Goal: Subscribe to service/newsletter

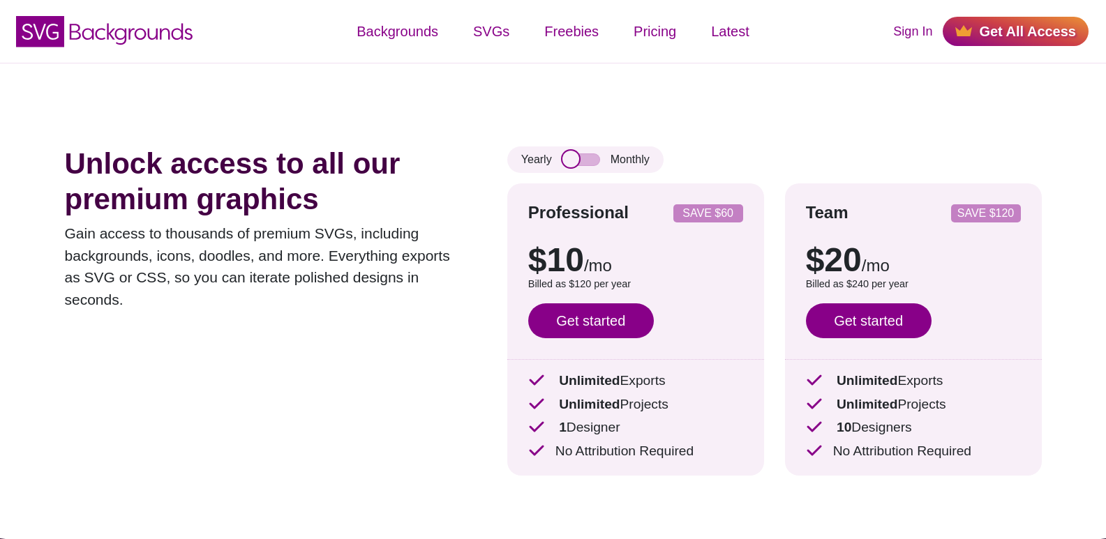
drag, startPoint x: 570, startPoint y: 159, endPoint x: 613, endPoint y: 176, distance: 45.7
click at [613, 176] on div "Yearly Monthly Professional SAVE $60 $10 /mo $15 /mo Billed as $120 per year Sa…" at bounding box center [774, 322] width 535 height 350
click at [585, 162] on input "checkbox" at bounding box center [582, 160] width 38 height 13
click at [586, 157] on input "checkbox" at bounding box center [582, 160] width 38 height 13
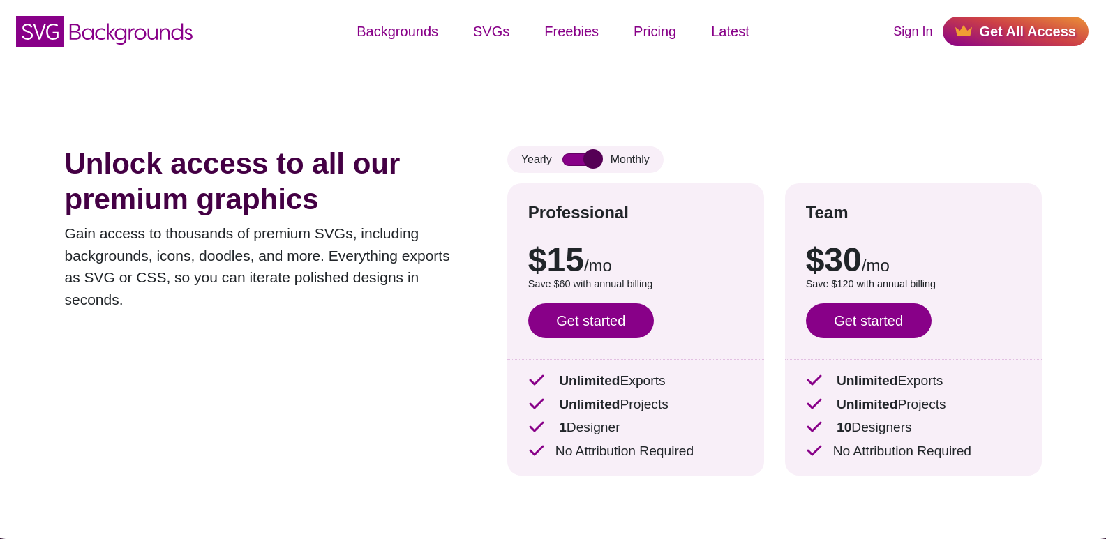
click at [586, 157] on input "checkbox" at bounding box center [582, 160] width 38 height 13
click at [586, 160] on input "checkbox" at bounding box center [582, 160] width 38 height 13
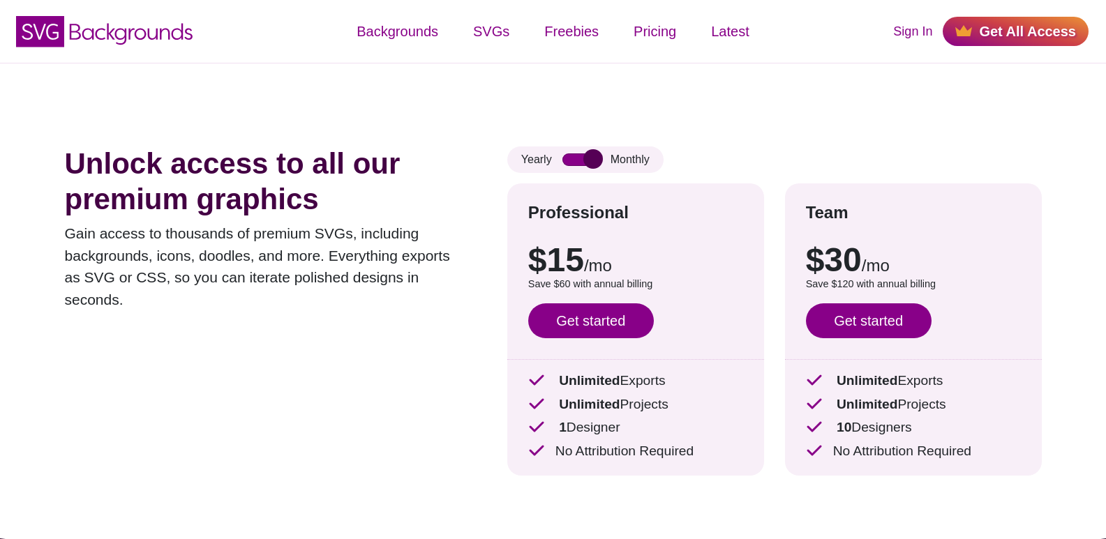
checkbox input "false"
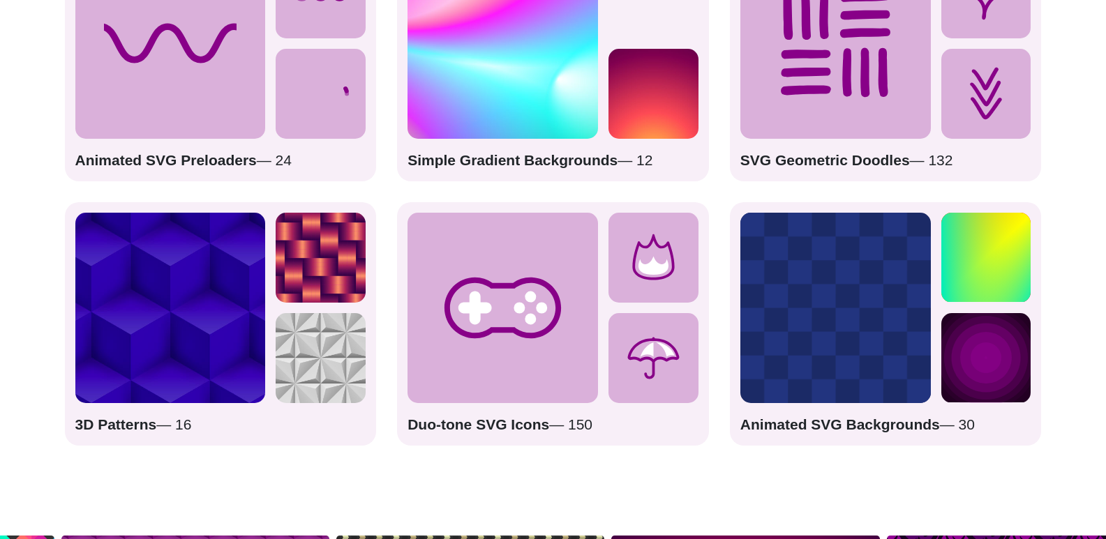
scroll to position [2117, 0]
